Goal: Find specific page/section: Find specific page/section

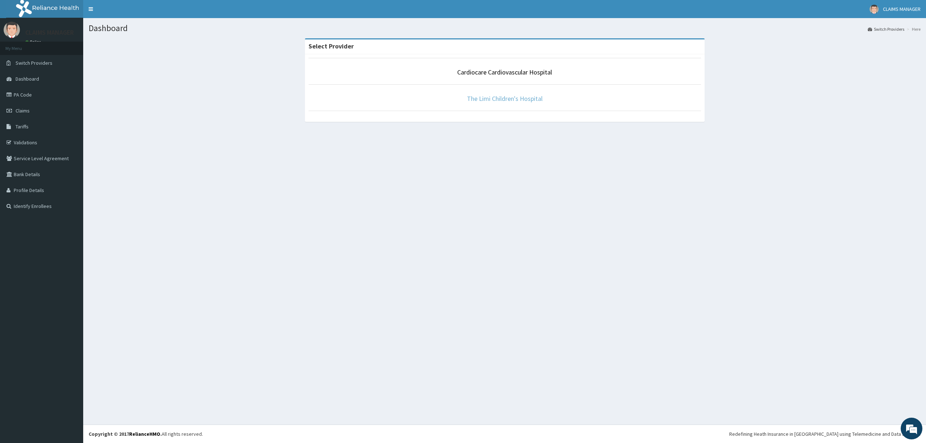
click at [530, 102] on link "The Limi Children's Hospital" at bounding box center [505, 98] width 76 height 8
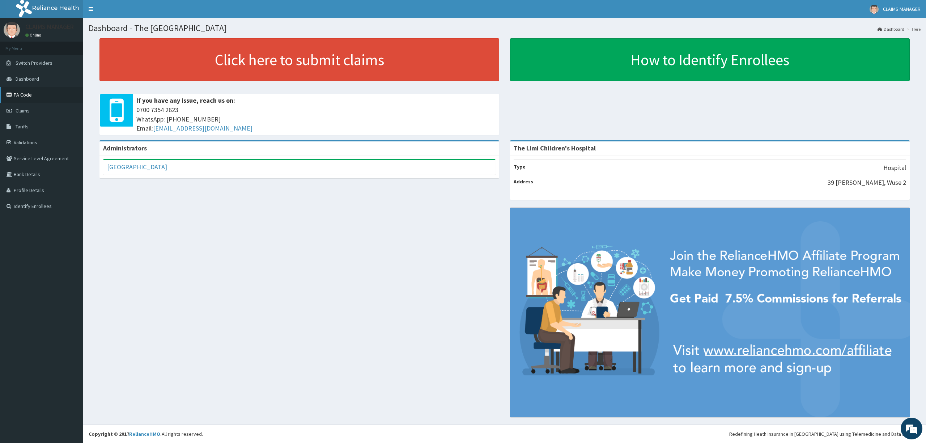
click at [21, 97] on link "PA Code" at bounding box center [41, 95] width 83 height 16
